Goal: Information Seeking & Learning: Learn about a topic

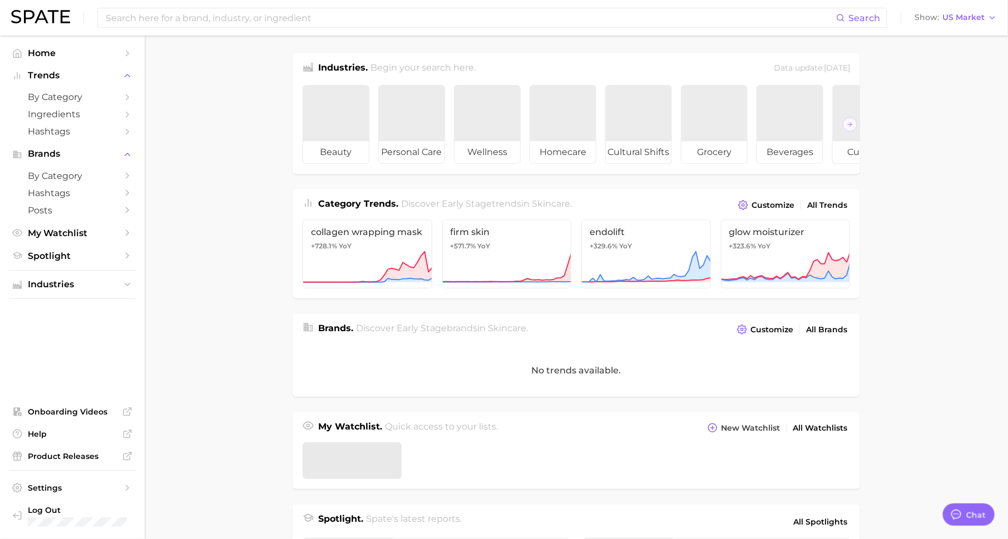
scroll to position [14, 0]
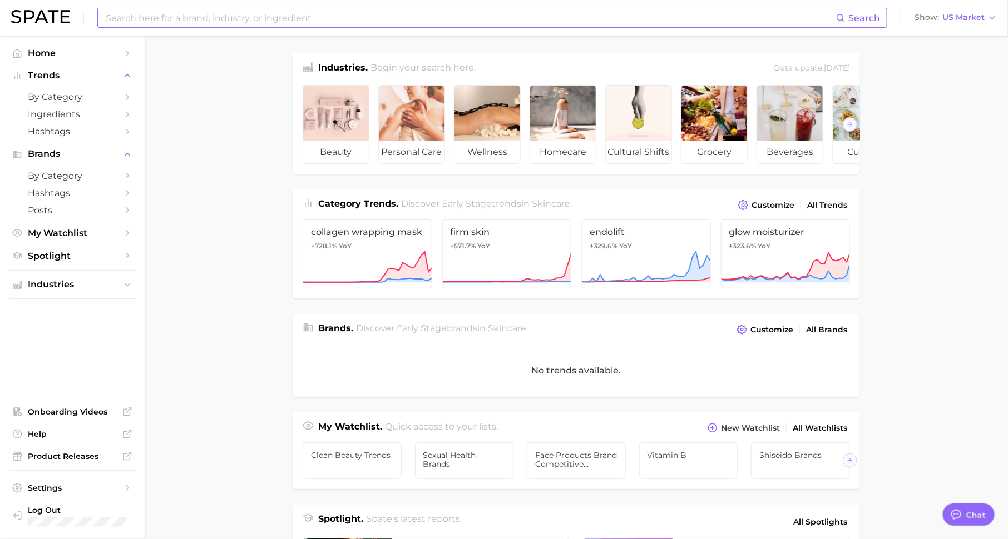
click at [274, 14] on input at bounding box center [470, 17] width 731 height 19
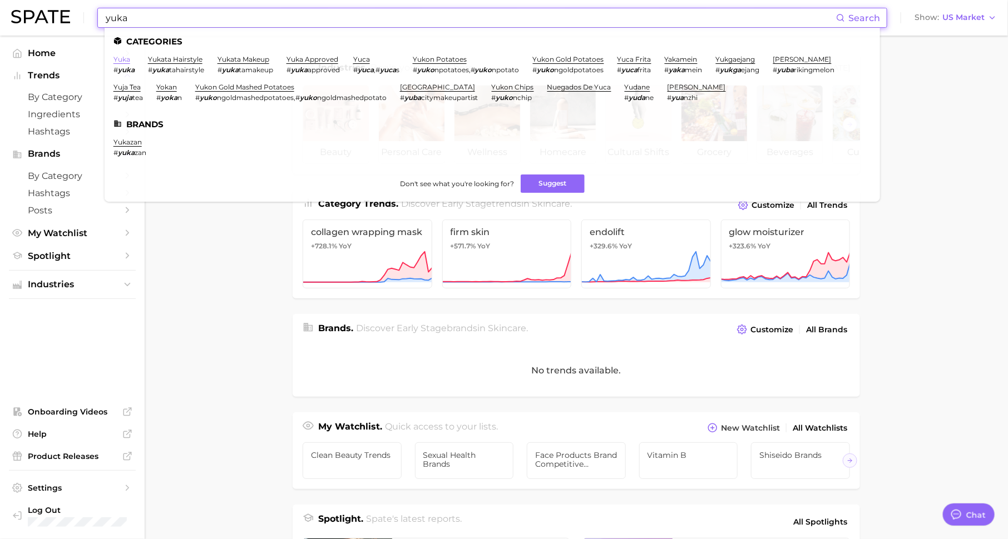
type input "yuka"
click at [120, 57] on link "yuka" at bounding box center [121, 59] width 17 height 8
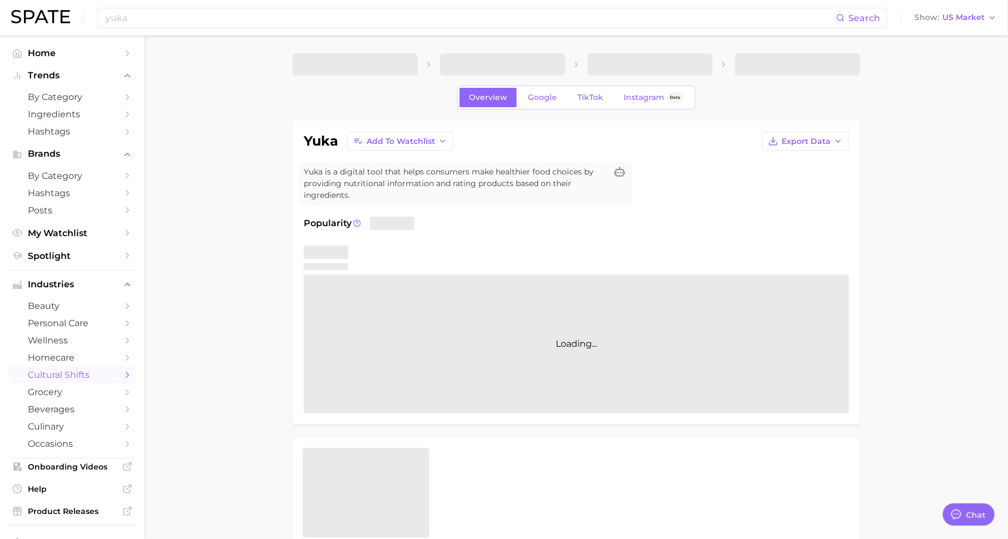
type textarea "x"
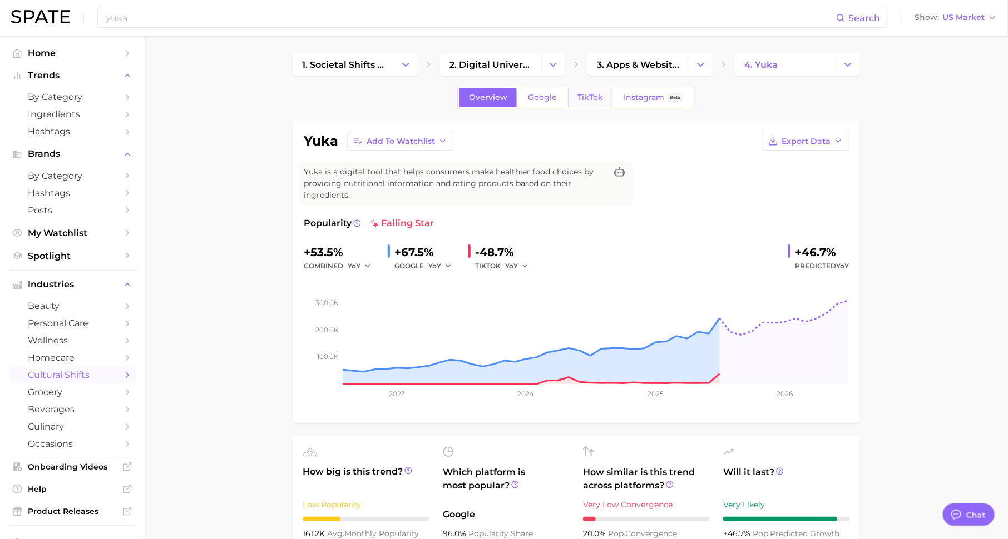
click at [579, 94] on span "TikTok" at bounding box center [590, 97] width 26 height 9
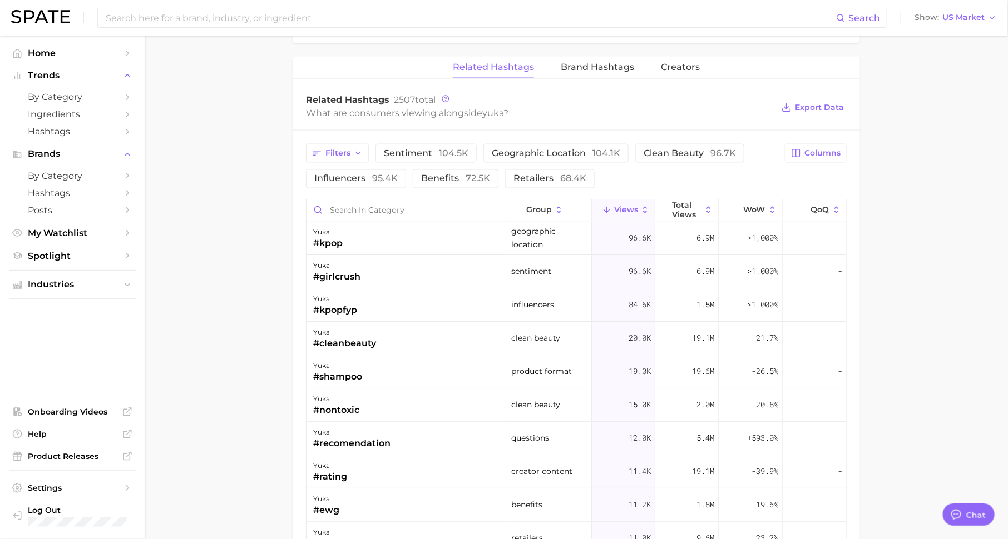
scroll to position [826, 0]
